Goal: Task Accomplishment & Management: Complete application form

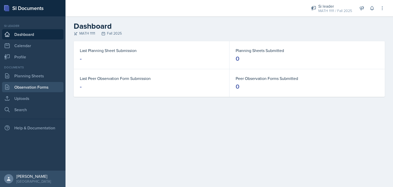
click at [30, 85] on link "Observation Forms" at bounding box center [32, 87] width 61 height 10
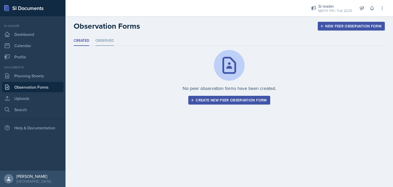
click at [105, 42] on li "Observed" at bounding box center [105, 41] width 18 height 10
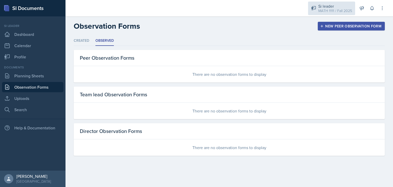
click at [335, 10] on div "MATH 1111 / Fall 2025" at bounding box center [336, 10] width 34 height 5
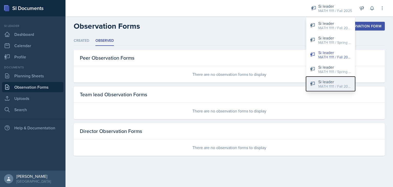
click at [317, 80] on button "Si leader MATH 1111 / Fall 2024" at bounding box center [330, 84] width 49 height 15
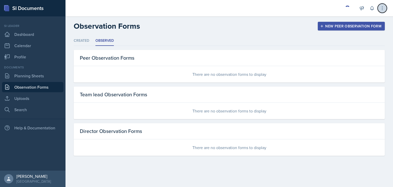
click at [381, 6] on icon at bounding box center [382, 8] width 5 height 5
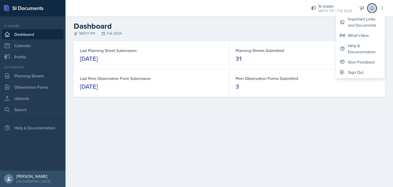
click at [373, 6] on icon at bounding box center [372, 8] width 3 height 4
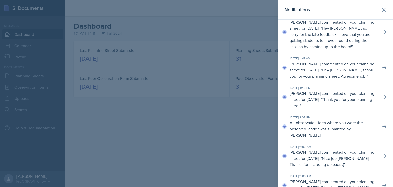
scroll to position [236, 0]
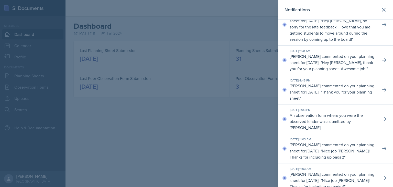
click at [272, 134] on div at bounding box center [196, 93] width 393 height 187
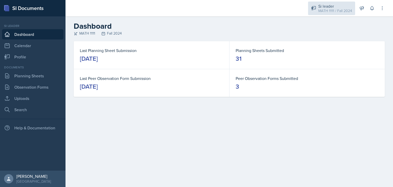
click at [324, 5] on div "Si leader" at bounding box center [336, 6] width 34 height 6
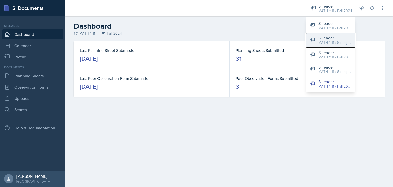
click at [321, 41] on div "MATH 1111 / Spring 2024" at bounding box center [335, 42] width 33 height 5
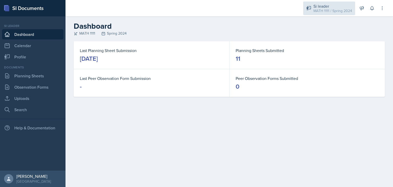
click at [330, 11] on div "MATH 1111 / Spring 2024" at bounding box center [333, 10] width 39 height 5
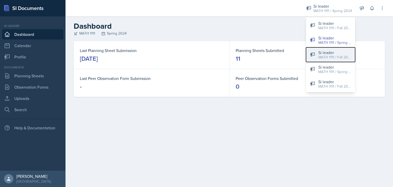
click at [328, 54] on div "Si leader" at bounding box center [335, 52] width 33 height 6
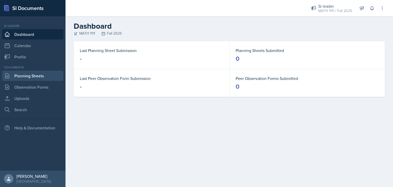
click at [22, 78] on link "Planning Sheets" at bounding box center [32, 76] width 61 height 10
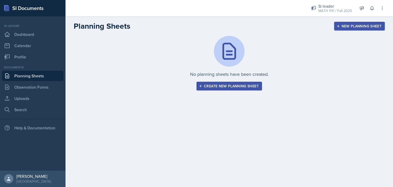
click at [205, 87] on div "Create new planning sheet" at bounding box center [229, 86] width 59 height 4
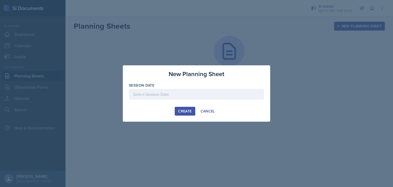
click at [210, 93] on div at bounding box center [196, 94] width 135 height 11
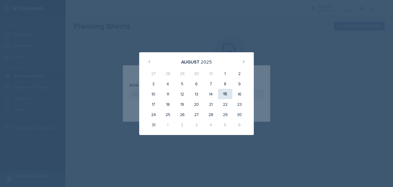
click at [228, 93] on div "15" at bounding box center [225, 94] width 14 height 10
type input "[DATE]"
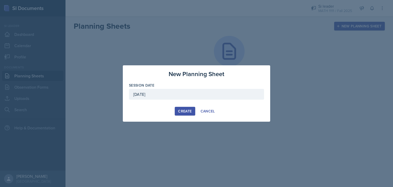
click at [185, 109] on div "Create" at bounding box center [185, 111] width 14 height 4
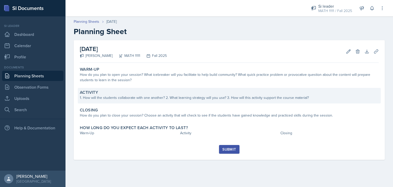
click at [186, 100] on div "1. How will the students collaborate with one another? 2. What learning strateg…" at bounding box center [229, 97] width 299 height 5
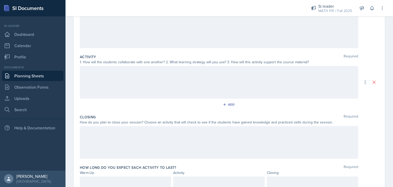
scroll to position [72, 0]
click at [200, 79] on div at bounding box center [219, 81] width 279 height 33
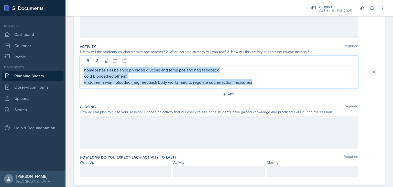
drag, startPoint x: 84, startPoint y: 70, endPoint x: 268, endPoint y: 87, distance: 184.9
click at [268, 87] on div "homeosstasis as balance ph blood glucose and temp pos and neg feedback cold-blo…" at bounding box center [219, 72] width 279 height 33
copy div "homeosstasis as balance ph blood glucose and temp pos and neg feedback cold-blo…"
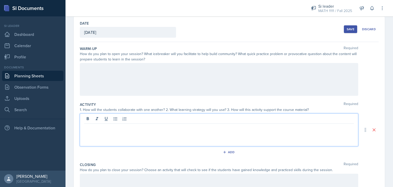
scroll to position [24, 0]
click at [109, 80] on div at bounding box center [219, 79] width 279 height 33
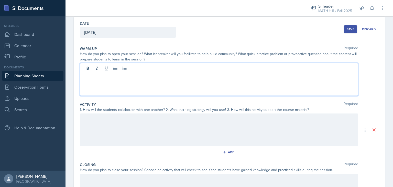
scroll to position [33, 0]
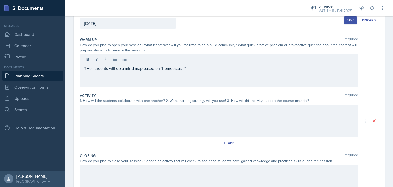
click at [100, 82] on div "THe students will do a mind map based on "homeostasis"" at bounding box center [219, 70] width 279 height 33
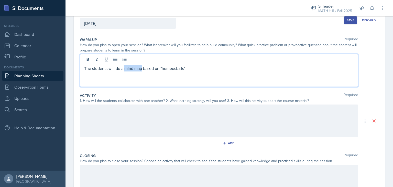
drag, startPoint x: 125, startPoint y: 68, endPoint x: 141, endPoint y: 68, distance: 16.4
click at [141, 68] on p "The students will do a mind map based on "homeostasis"" at bounding box center [219, 68] width 270 height 6
click at [204, 65] on p "The students will do a brain dump based on "homeostasis"" at bounding box center [219, 68] width 270 height 6
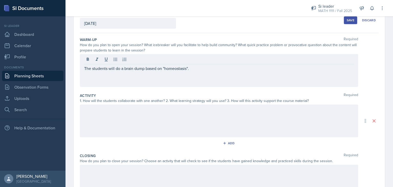
click at [83, 66] on div "The students will do a brain dump based on "homeostasis"." at bounding box center [219, 70] width 279 height 33
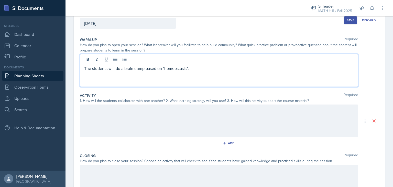
click at [85, 68] on p "The students will do a brain dump based on "homeostasis"." at bounding box center [219, 68] width 270 height 6
click at [89, 120] on div at bounding box center [219, 120] width 279 height 33
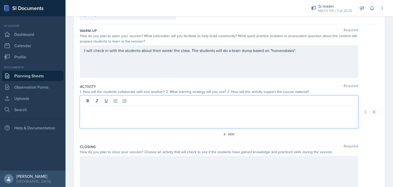
click at [224, 51] on div "I will check in with the students about their week/ the class. The students wil…" at bounding box center [219, 61] width 279 height 33
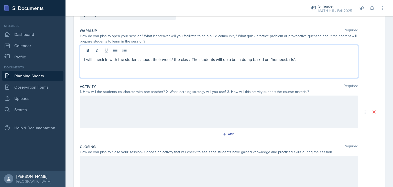
click at [224, 51] on div at bounding box center [219, 51] width 270 height 8
click at [225, 58] on p "I will check in with the students about their week/ the class. The students wil…" at bounding box center [219, 59] width 270 height 6
click at [136, 110] on div at bounding box center [219, 112] width 279 height 33
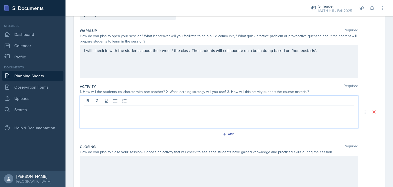
scroll to position [50, 0]
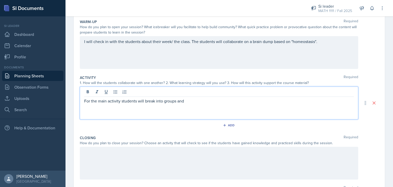
click at [164, 101] on p "For the main activity students will break into groups and" at bounding box center [219, 101] width 270 height 6
click at [198, 99] on p "For the main activity students will break into 2 groups and" at bounding box center [219, 101] width 270 height 6
click at [190, 103] on p "For the main activity, students will break into 2 groups and" at bounding box center [219, 101] width 270 height 6
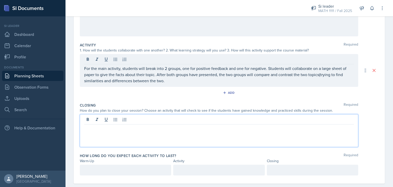
scroll to position [92, 0]
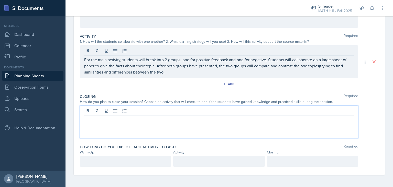
click at [101, 117] on p at bounding box center [219, 120] width 270 height 6
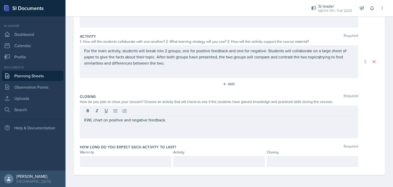
click at [83, 119] on div "KWL chart on positive and negative feedback." at bounding box center [219, 121] width 279 height 33
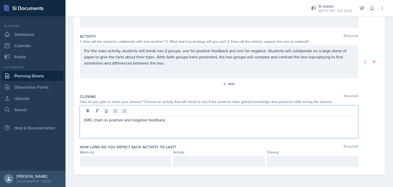
click at [83, 119] on div "KWL chart on positive and negative feedback." at bounding box center [219, 121] width 279 height 33
click at [85, 119] on p "KWL chart on positive and negative feedback." at bounding box center [219, 120] width 270 height 6
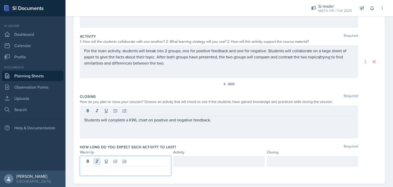
click at [97, 160] on div at bounding box center [125, 166] width 91 height 20
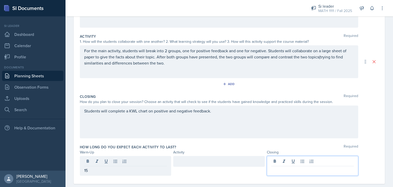
click at [277, 160] on div at bounding box center [312, 166] width 91 height 20
click at [277, 160] on div at bounding box center [312, 162] width 83 height 8
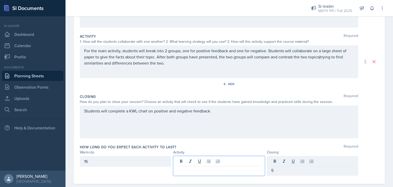
click at [199, 162] on div at bounding box center [218, 166] width 91 height 20
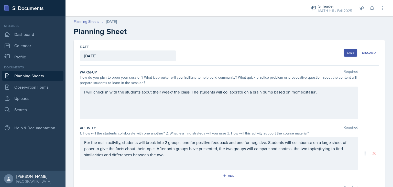
click at [348, 53] on div "Save" at bounding box center [351, 53] width 8 height 4
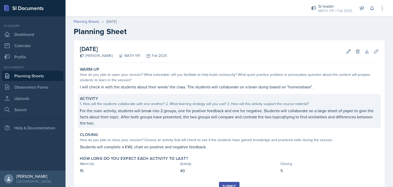
scroll to position [22, 0]
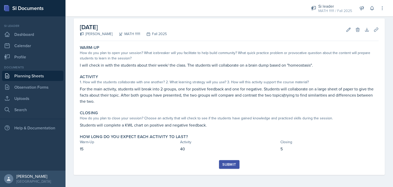
click at [225, 162] on div "Submit" at bounding box center [230, 164] width 14 height 4
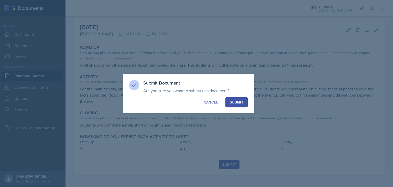
click at [243, 101] on div "Submit" at bounding box center [237, 102] width 14 height 5
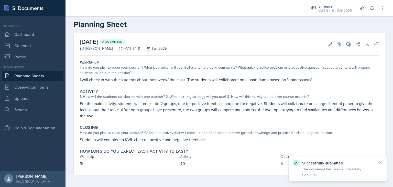
scroll to position [7, 0]
